Goal: Transaction & Acquisition: Purchase product/service

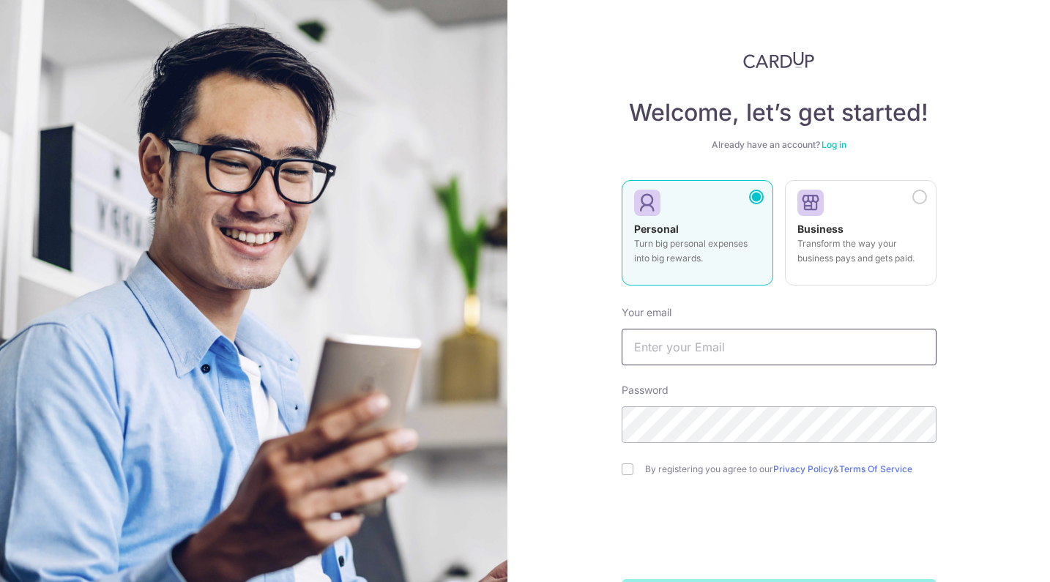
click at [751, 331] on input "text" at bounding box center [778, 347] width 315 height 37
type input "[EMAIL_ADDRESS][DOMAIN_NAME]"
click at [624, 467] on input "checkbox" at bounding box center [627, 469] width 12 height 12
checkbox input "true"
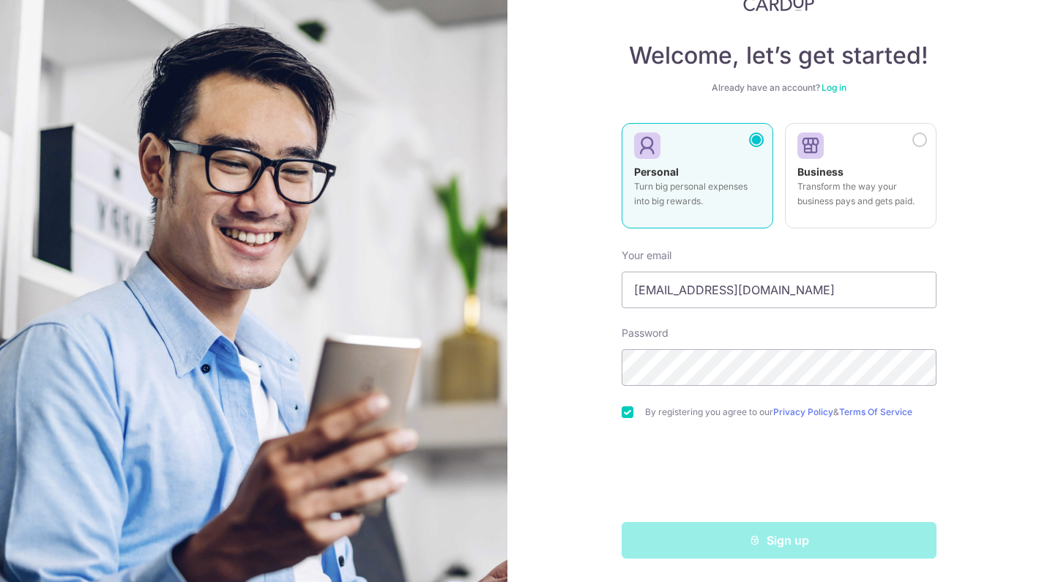
scroll to position [57, 0]
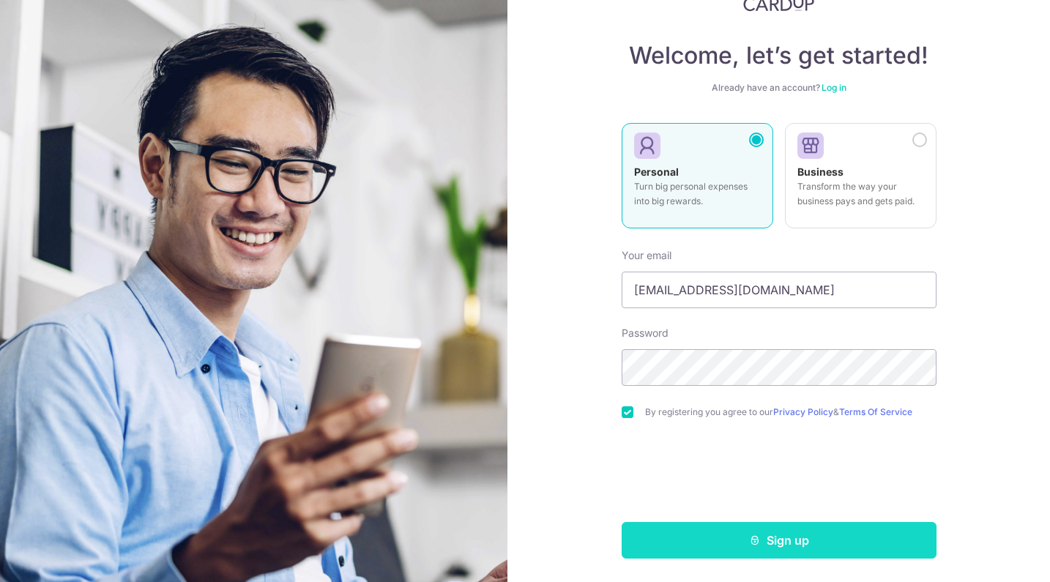
click at [763, 536] on button "Sign up" at bounding box center [778, 540] width 315 height 37
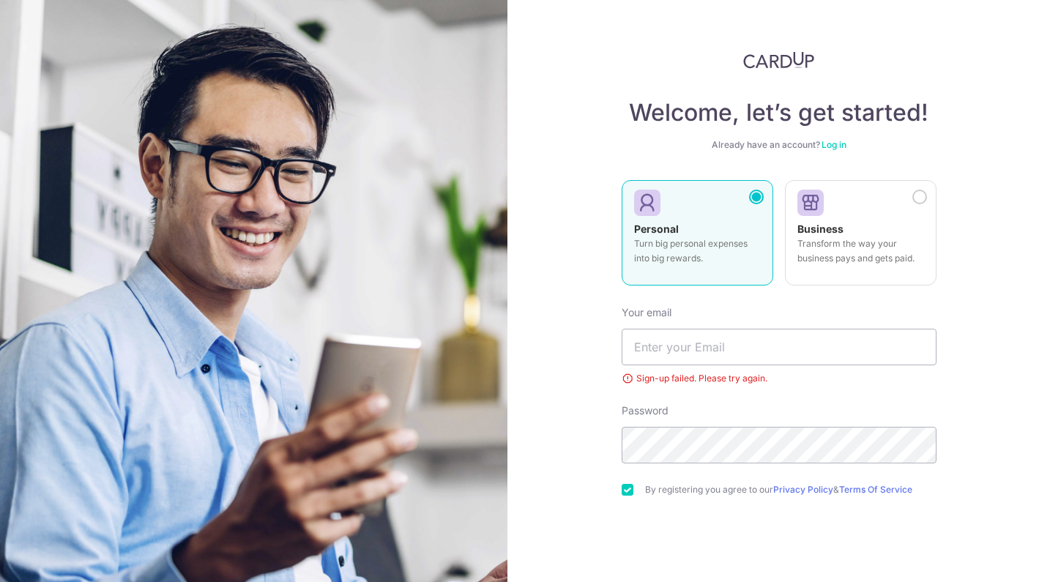
scroll to position [9, 0]
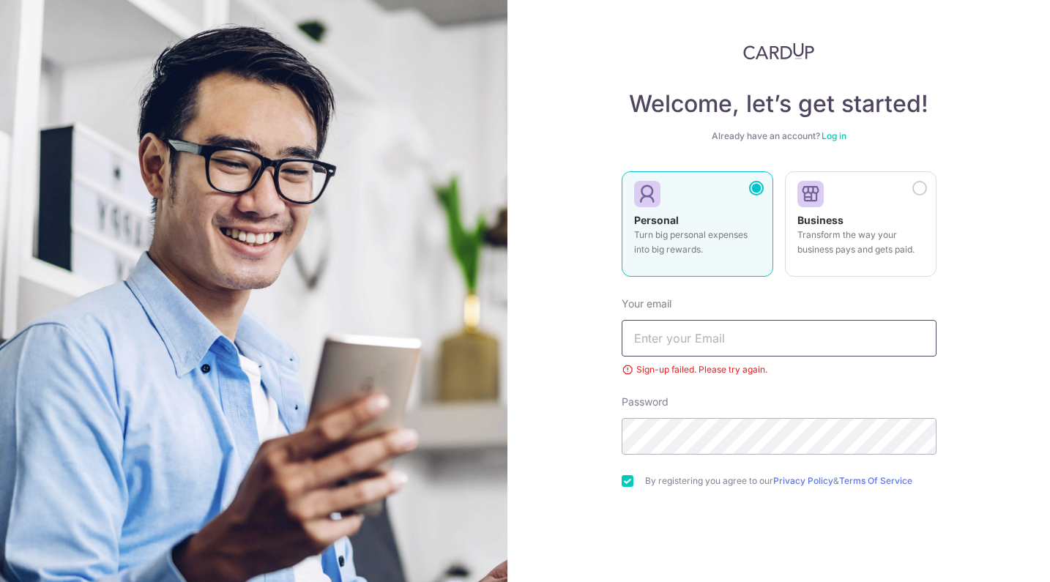
click at [725, 334] on input "text" at bounding box center [778, 338] width 315 height 37
type input "tiimze@yahoo.com"
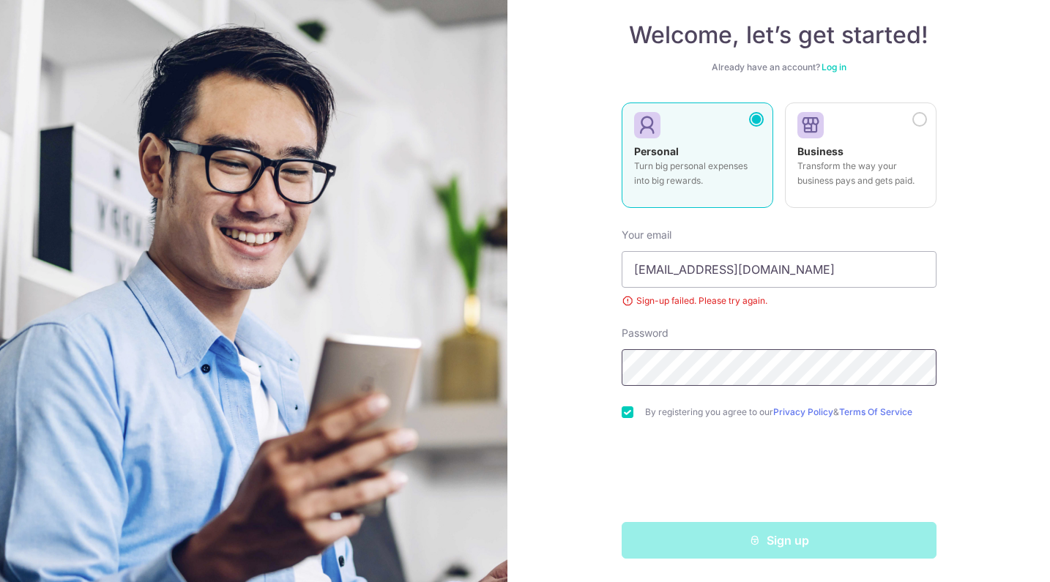
scroll to position [78, 0]
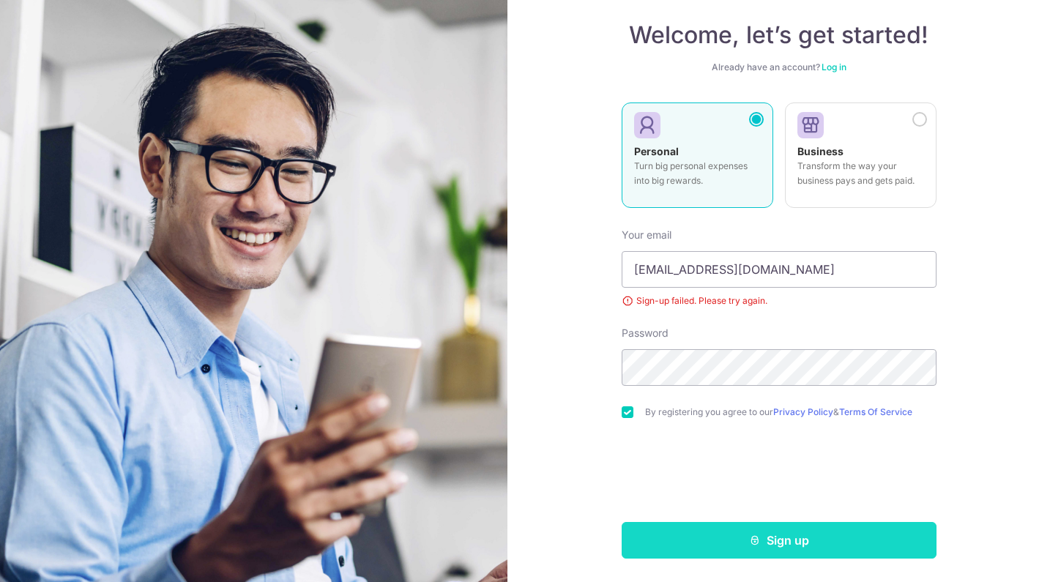
click at [745, 544] on button "Sign up" at bounding box center [778, 540] width 315 height 37
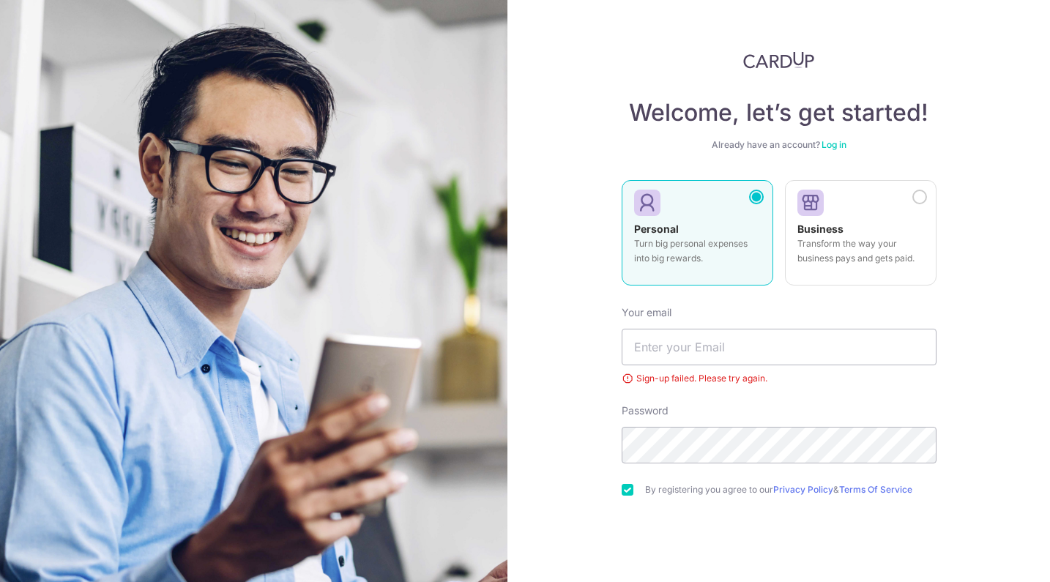
scroll to position [9, 0]
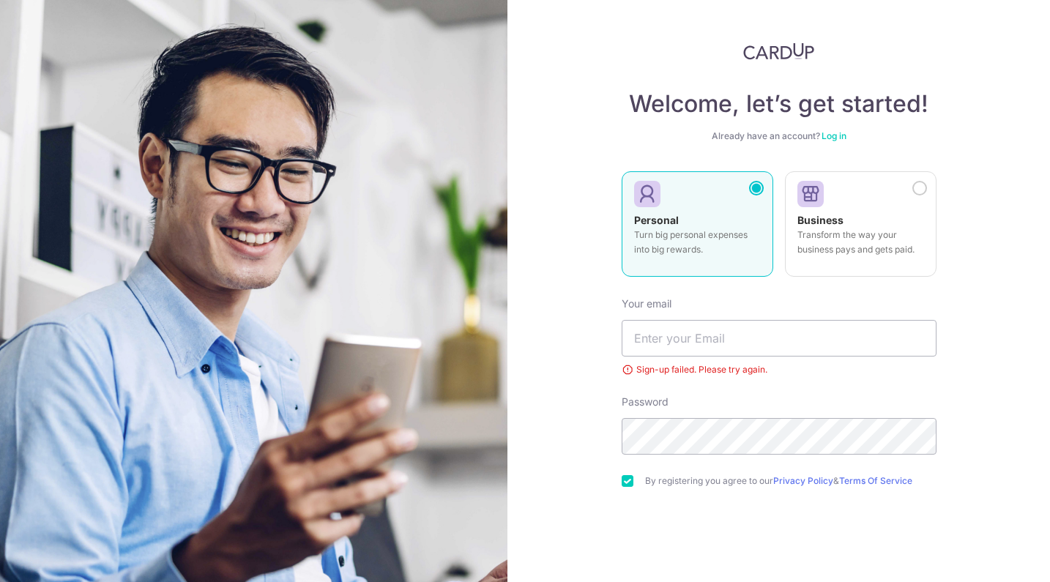
click at [826, 133] on link "Log in" at bounding box center [833, 135] width 25 height 11
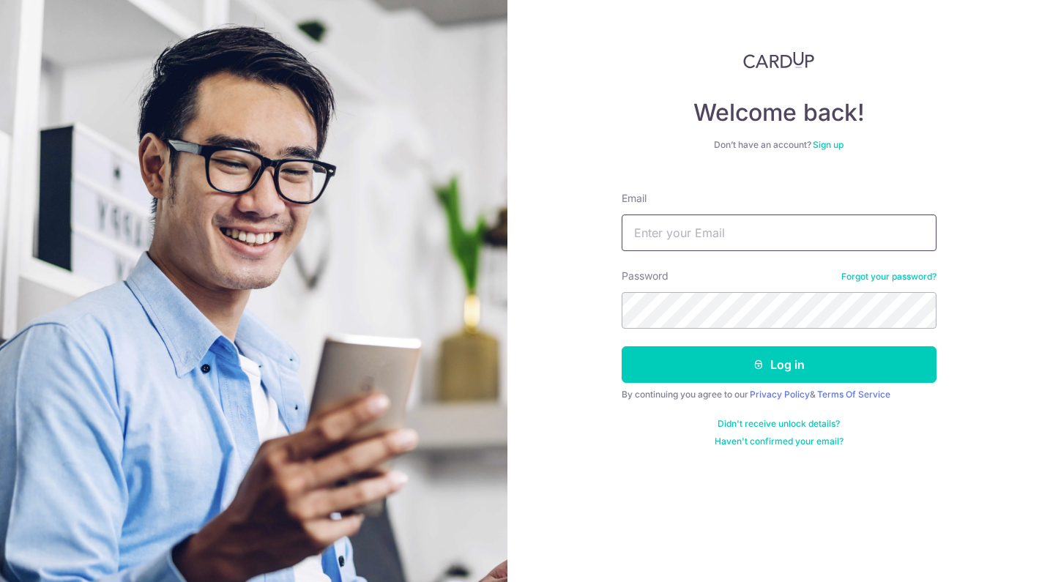
click at [678, 229] on input "Email" at bounding box center [778, 232] width 315 height 37
type input "[EMAIL_ADDRESS][DOMAIN_NAME]"
click at [778, 364] on button "Log in" at bounding box center [778, 364] width 315 height 37
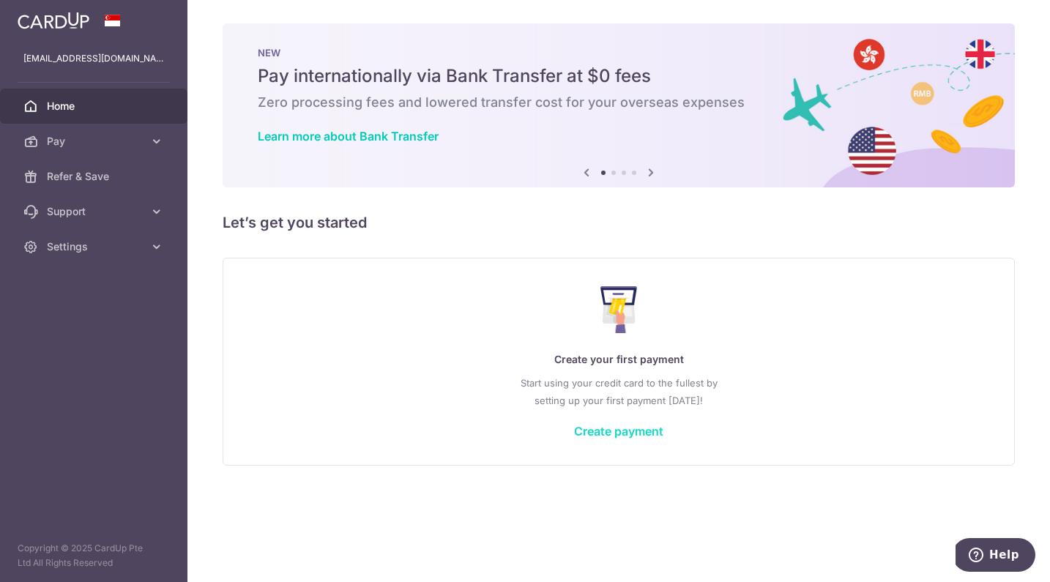
click at [618, 433] on link "Create payment" at bounding box center [618, 431] width 89 height 15
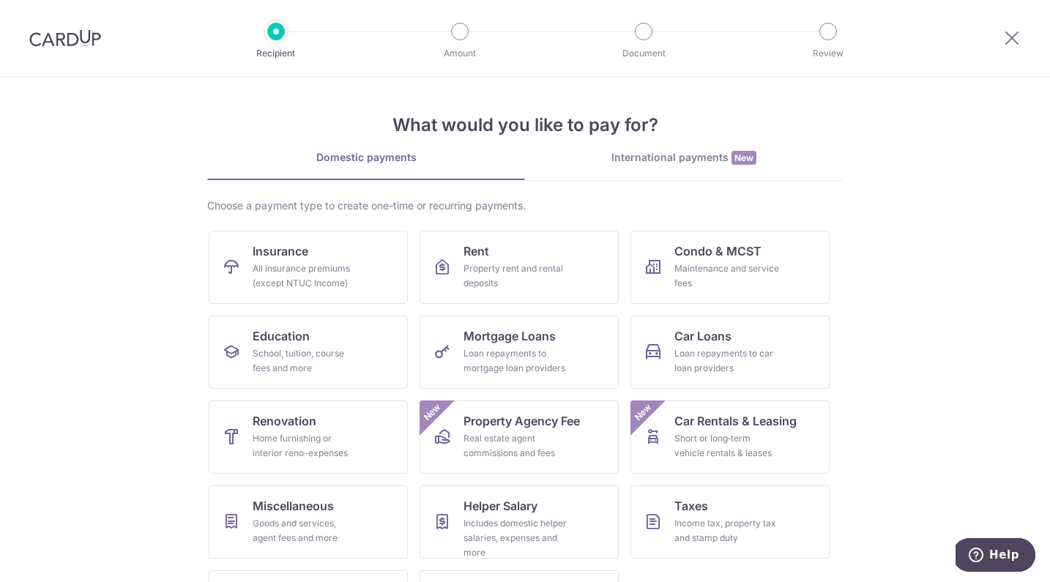
click at [627, 160] on div "International payments New" at bounding box center [684, 157] width 318 height 15
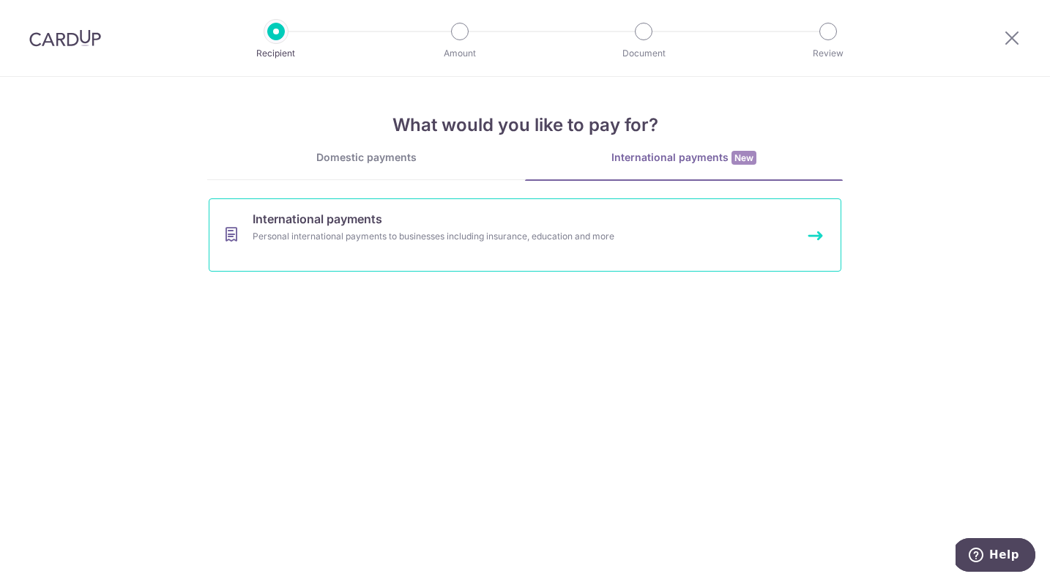
click at [514, 250] on link "International payments Personal international payments to businesses including …" at bounding box center [525, 234] width 632 height 73
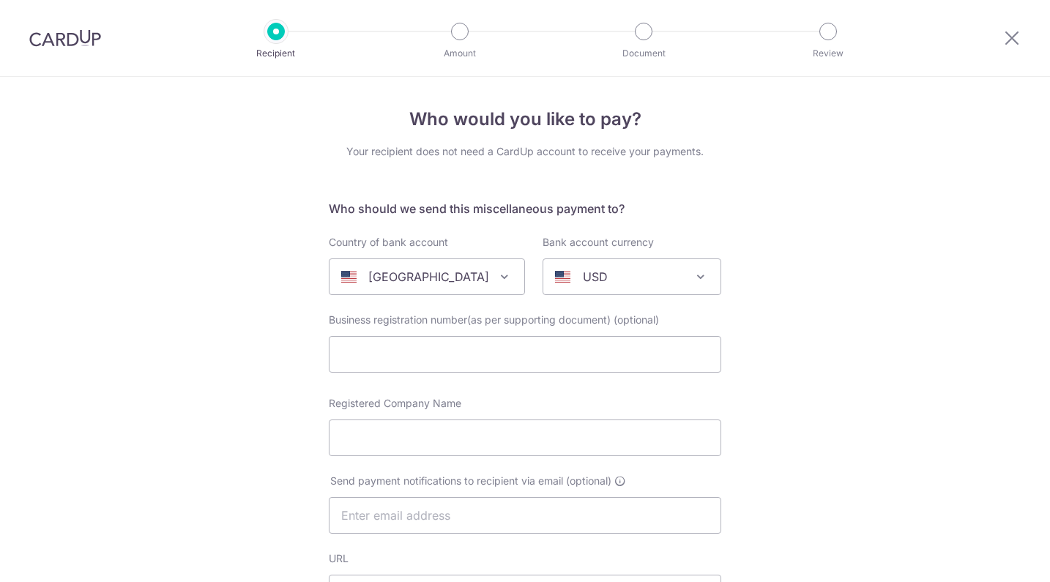
select select
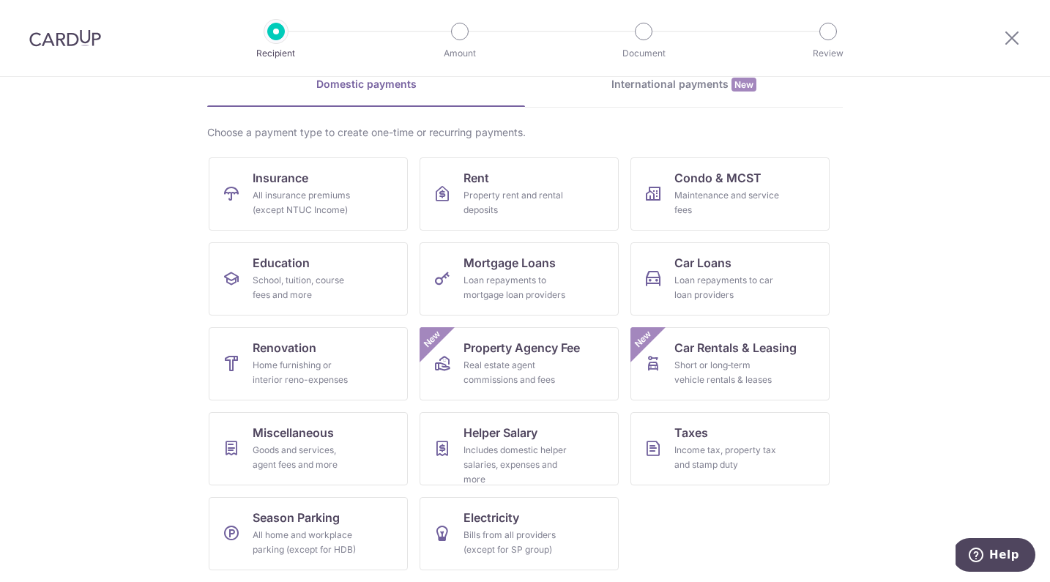
scroll to position [73, 0]
click at [723, 441] on link "Taxes Income tax, property tax and stamp duty" at bounding box center [729, 448] width 199 height 73
click at [373, 448] on link "Miscellaneous Goods and services, agent fees and more" at bounding box center [308, 448] width 199 height 73
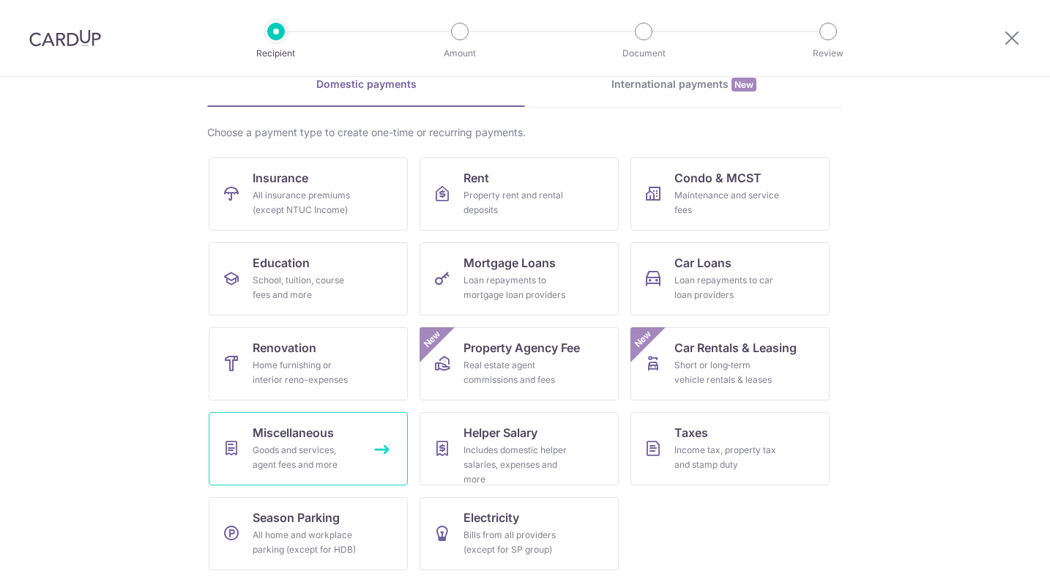
scroll to position [73, 0]
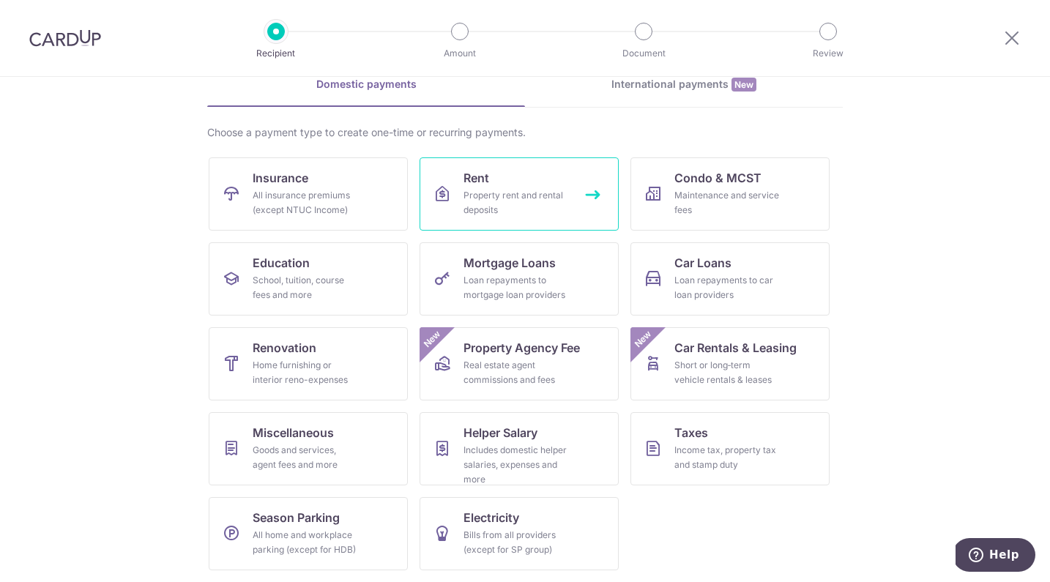
click at [505, 189] on div "Property rent and rental deposits" at bounding box center [515, 202] width 105 height 29
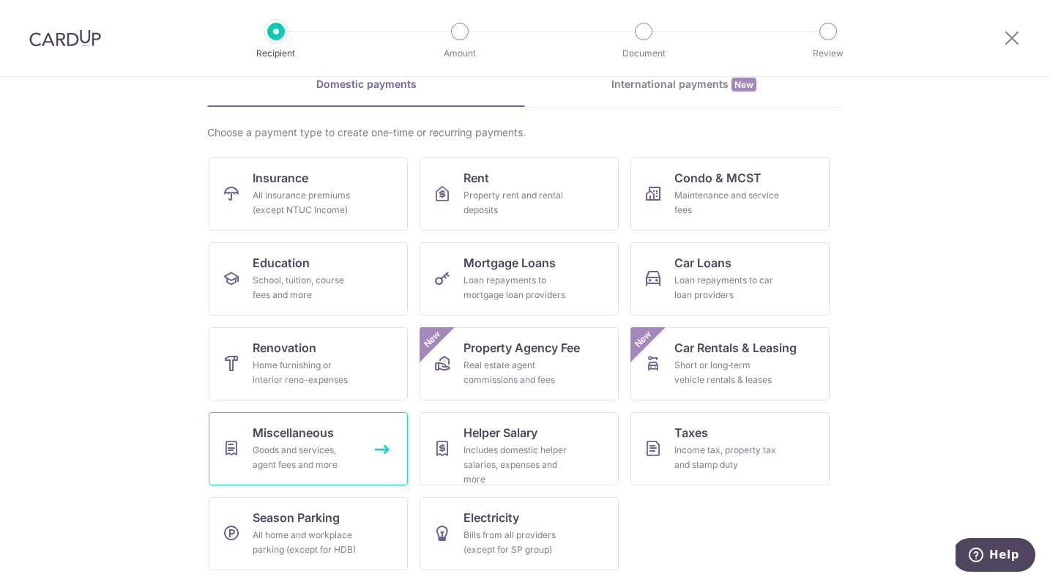
click at [333, 442] on link "Miscellaneous Goods and services, agent fees and more" at bounding box center [308, 448] width 199 height 73
